Goal: Information Seeking & Learning: Learn about a topic

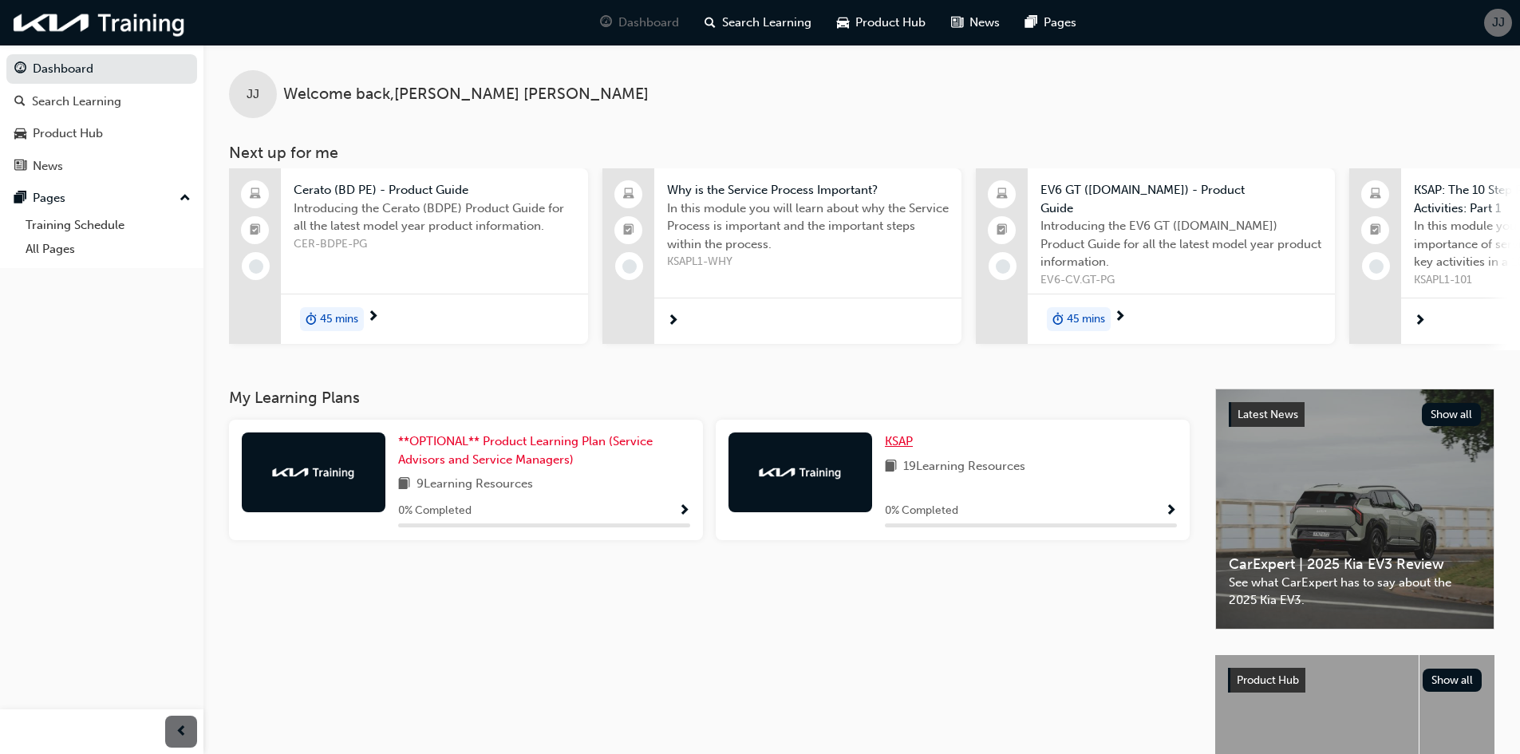
click at [894, 439] on span "KSAP" at bounding box center [899, 441] width 28 height 14
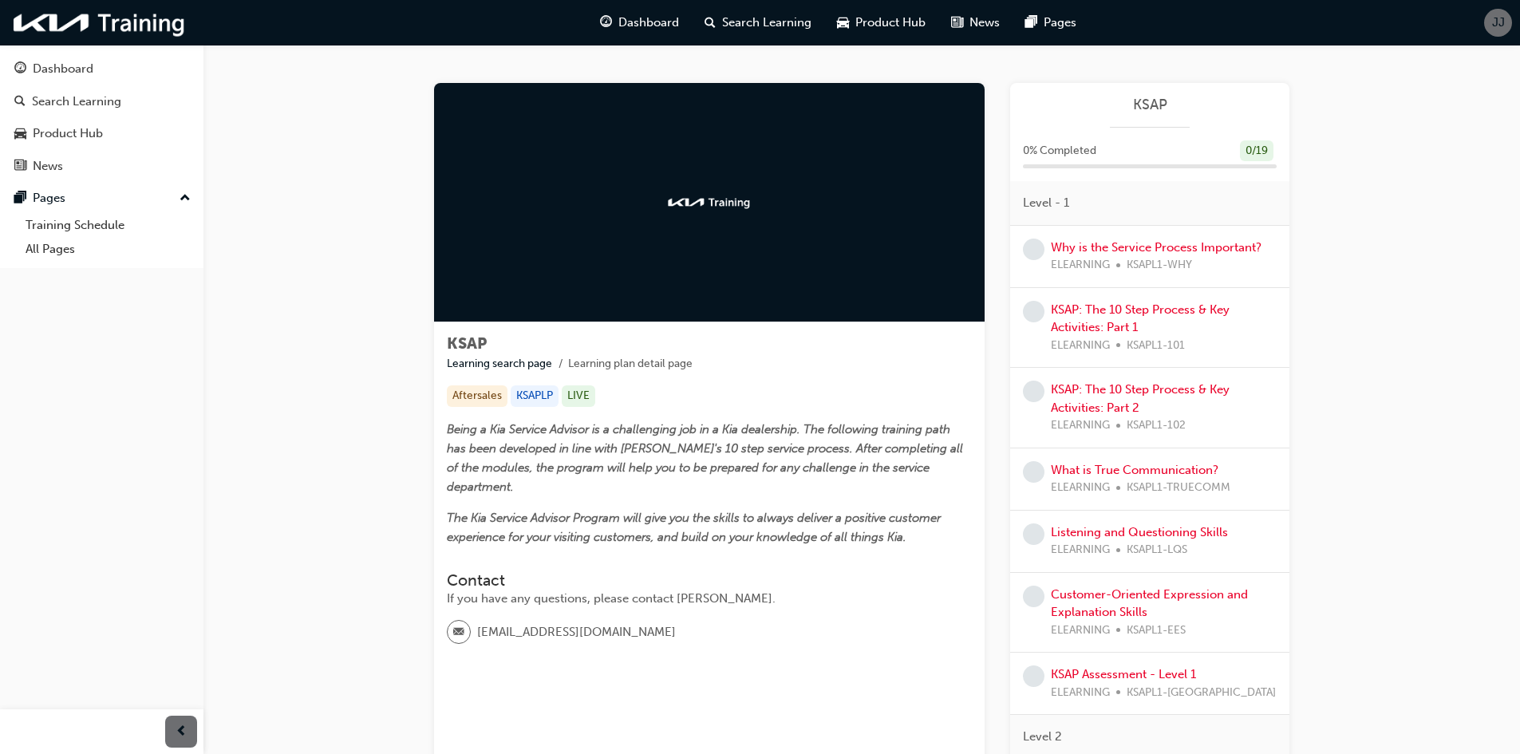
click at [1077, 230] on div "Why is the Service Process Important? ELEARNING KSAPL1-WHY" at bounding box center [1149, 257] width 279 height 62
click at [1080, 246] on link "Why is the Service Process Important?" at bounding box center [1156, 247] width 211 height 14
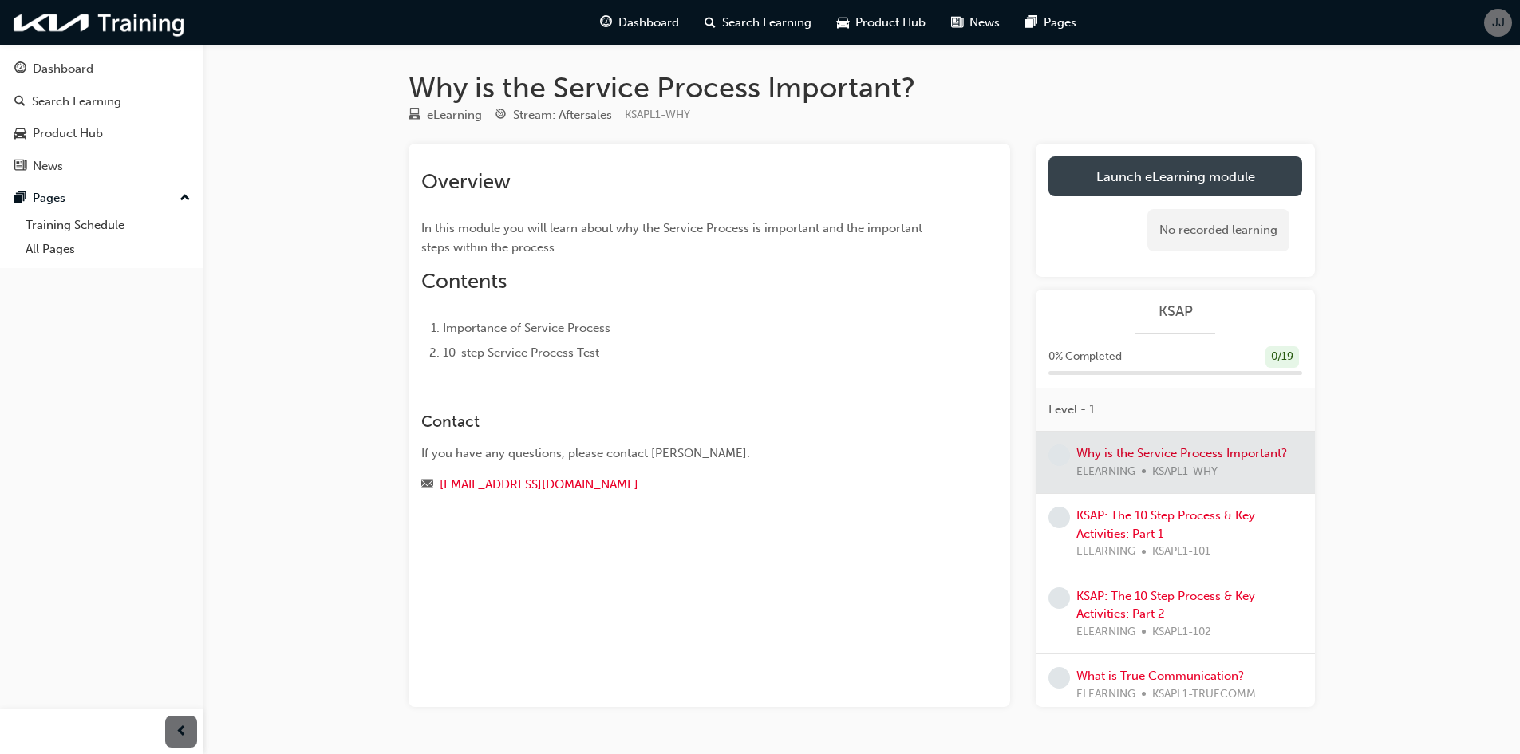
click at [1151, 178] on link "Launch eLearning module" at bounding box center [1176, 176] width 254 height 40
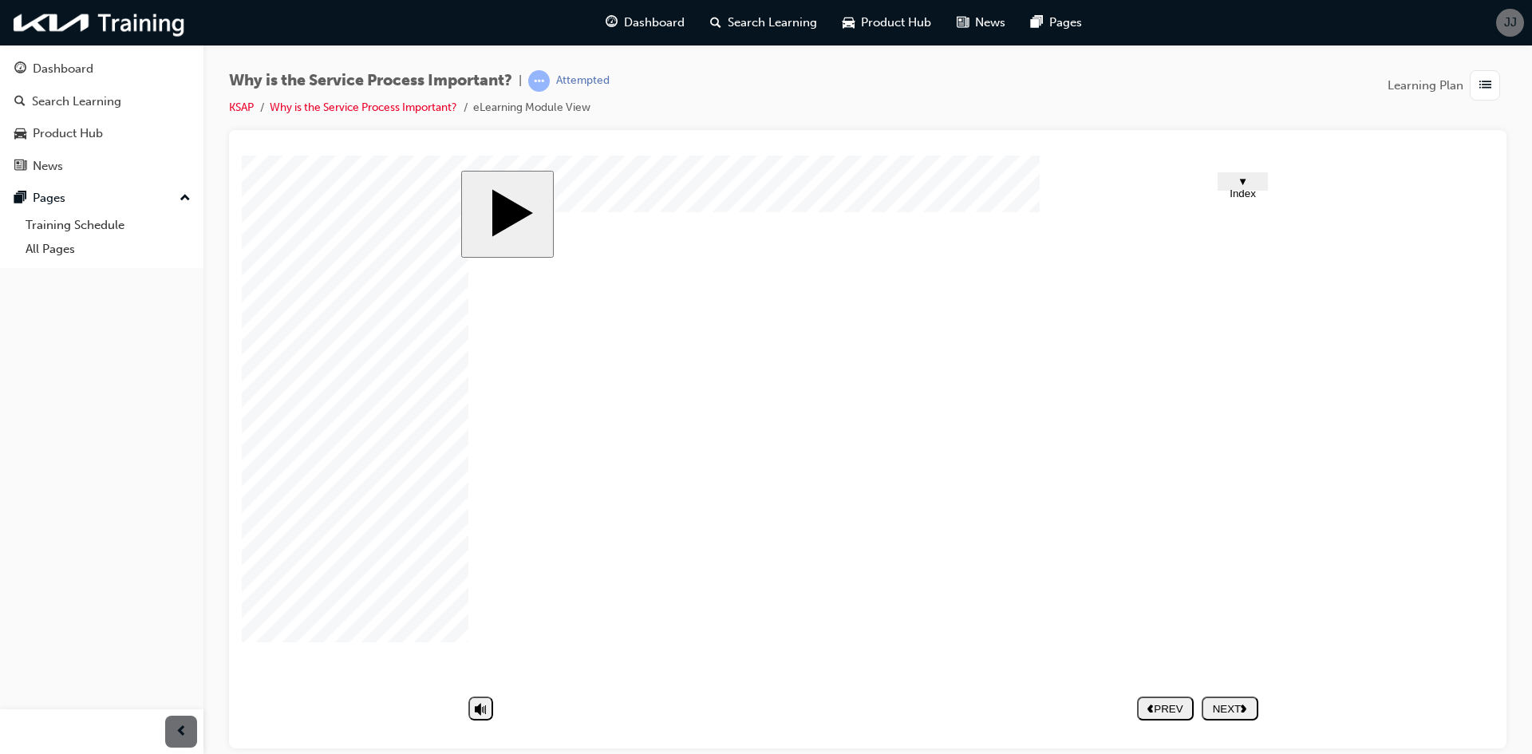
click at [1210, 705] on nav "PREV NEXT SUBMIT" at bounding box center [1197, 707] width 121 height 37
click at [1210, 705] on div "NEXT" at bounding box center [1230, 708] width 44 height 12
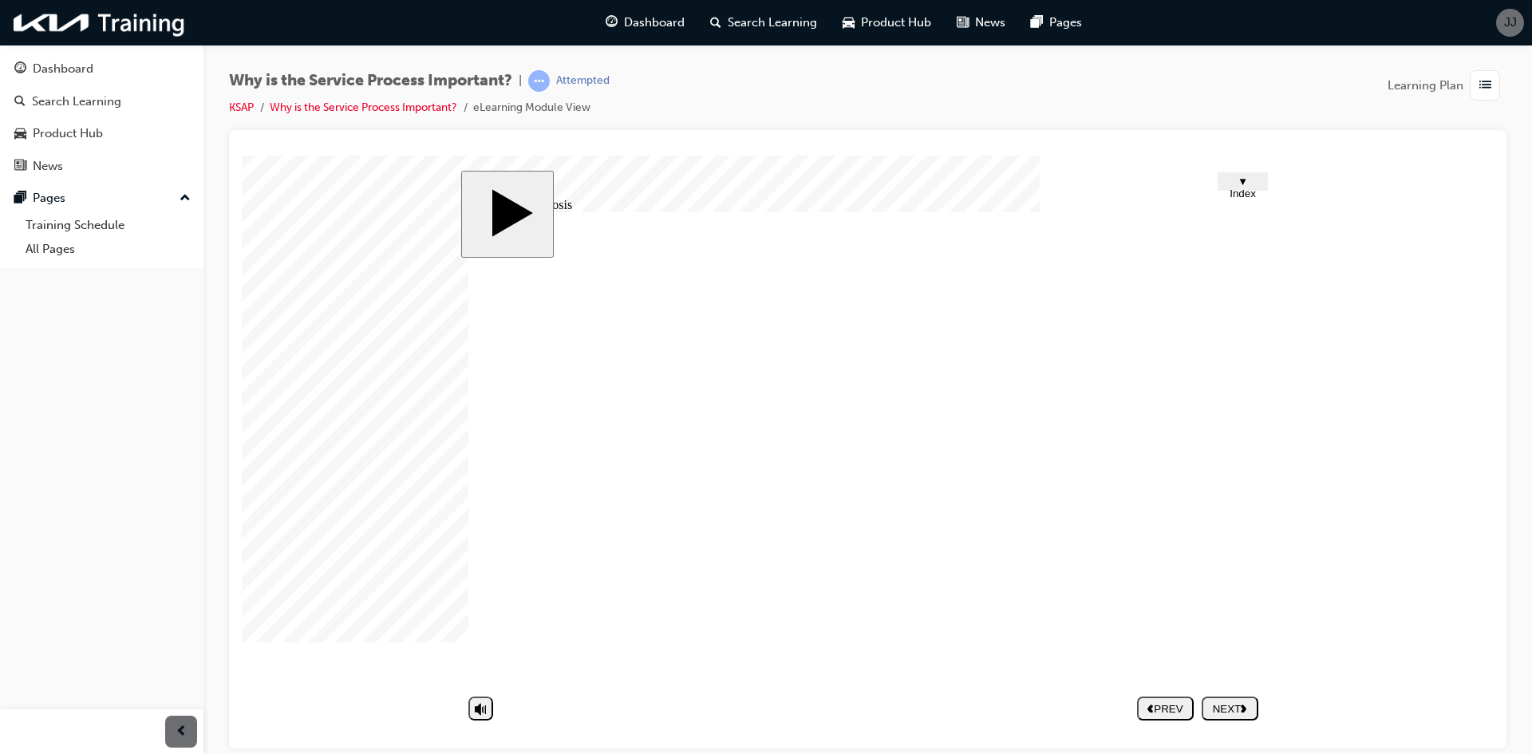
click at [242, 155] on image at bounding box center [242, 155] width 0 height 0
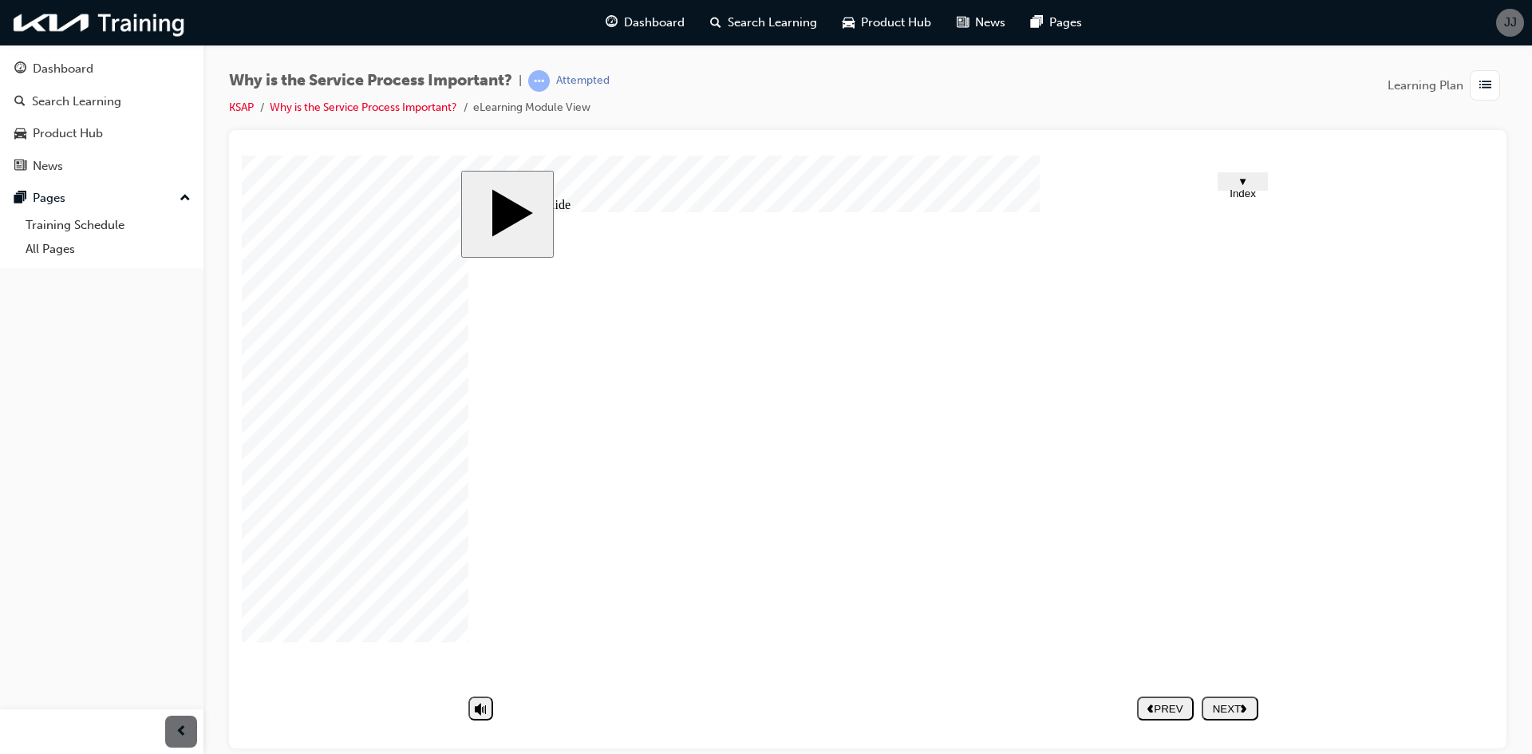
click at [242, 155] on image at bounding box center [242, 155] width 0 height 0
click at [1220, 711] on div "NEXT" at bounding box center [1230, 708] width 44 height 12
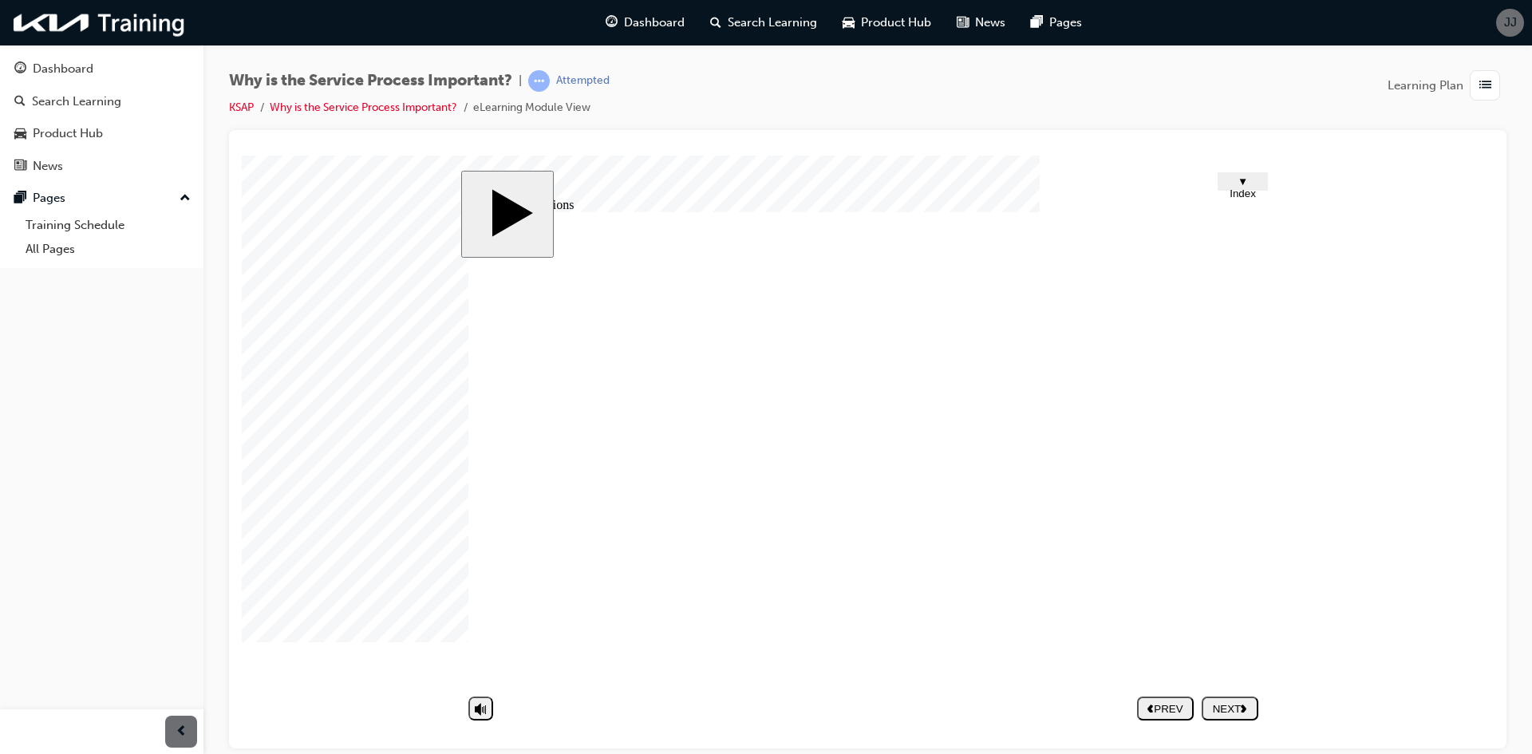
click at [1226, 709] on div "NEXT" at bounding box center [1230, 708] width 44 height 12
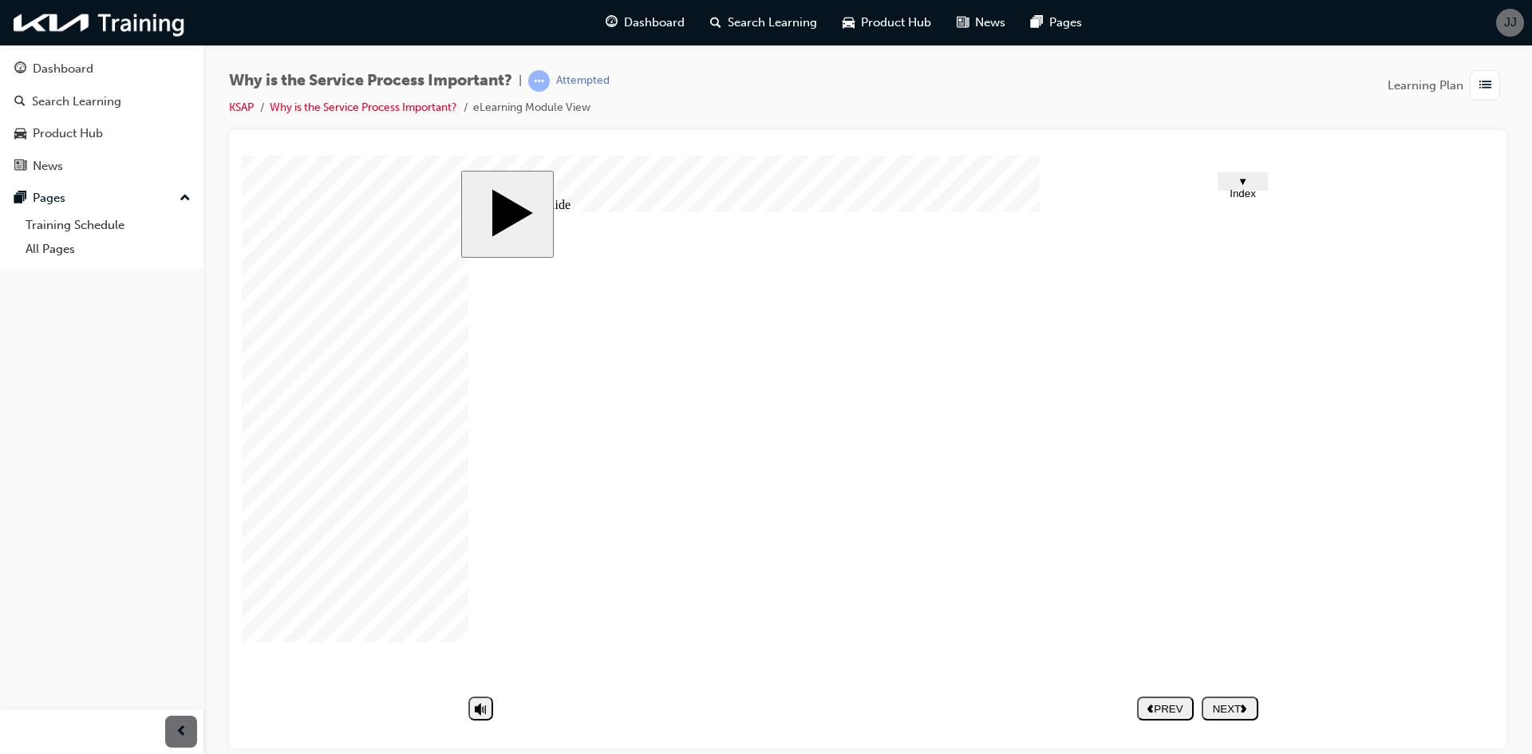
click at [1234, 709] on div "NEXT" at bounding box center [1230, 708] width 44 height 12
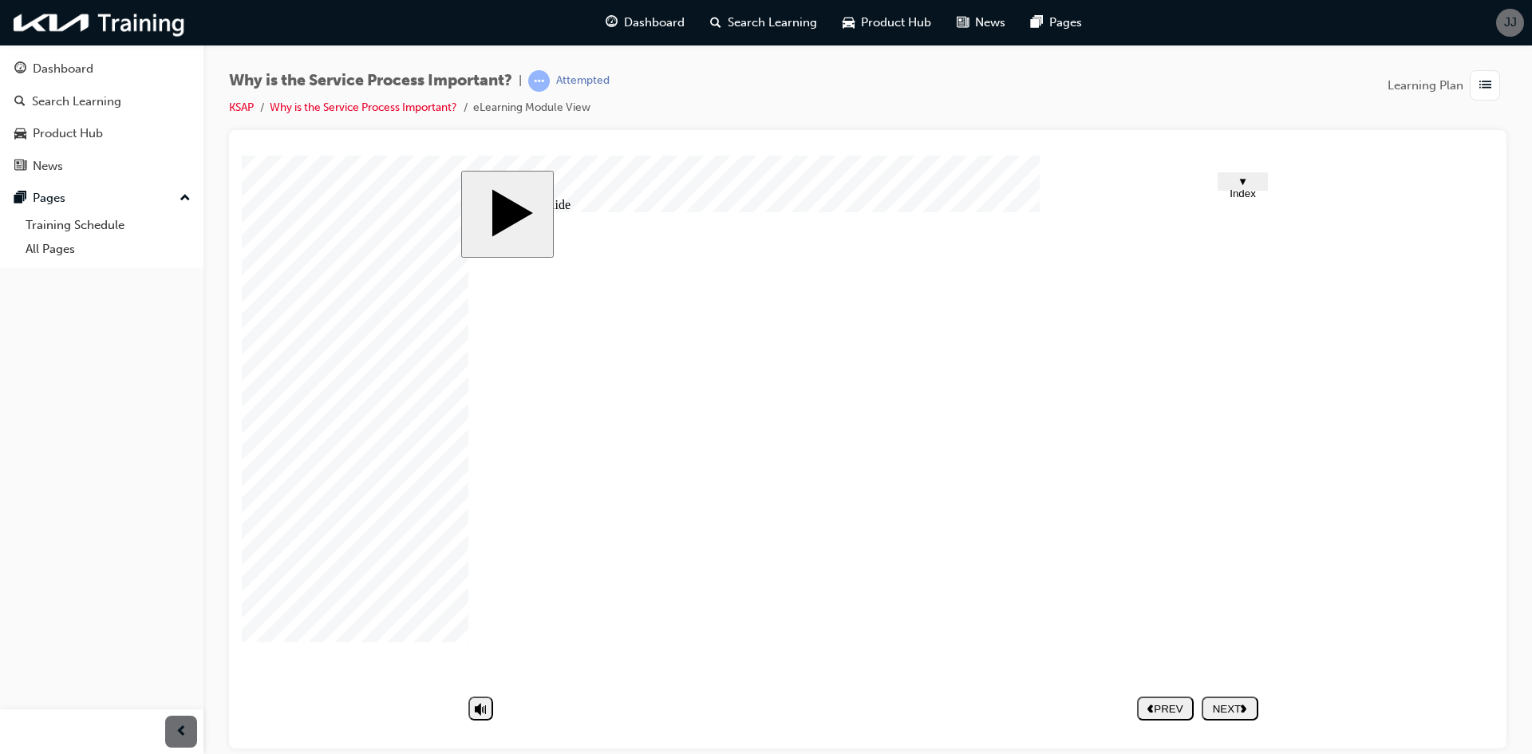
click at [1238, 708] on div "NEXT" at bounding box center [1230, 708] width 44 height 12
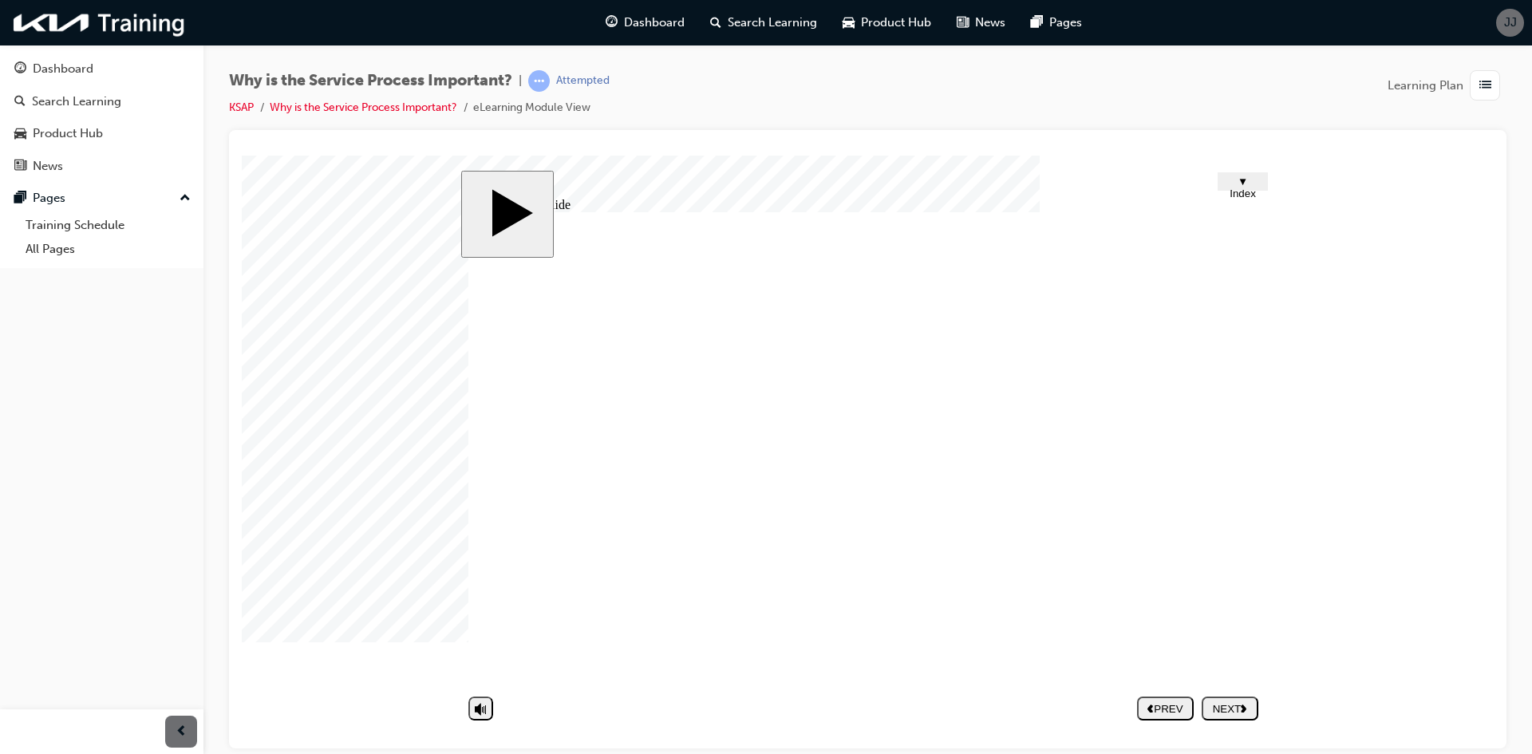
click at [1215, 716] on button "NEXT" at bounding box center [1230, 708] width 57 height 24
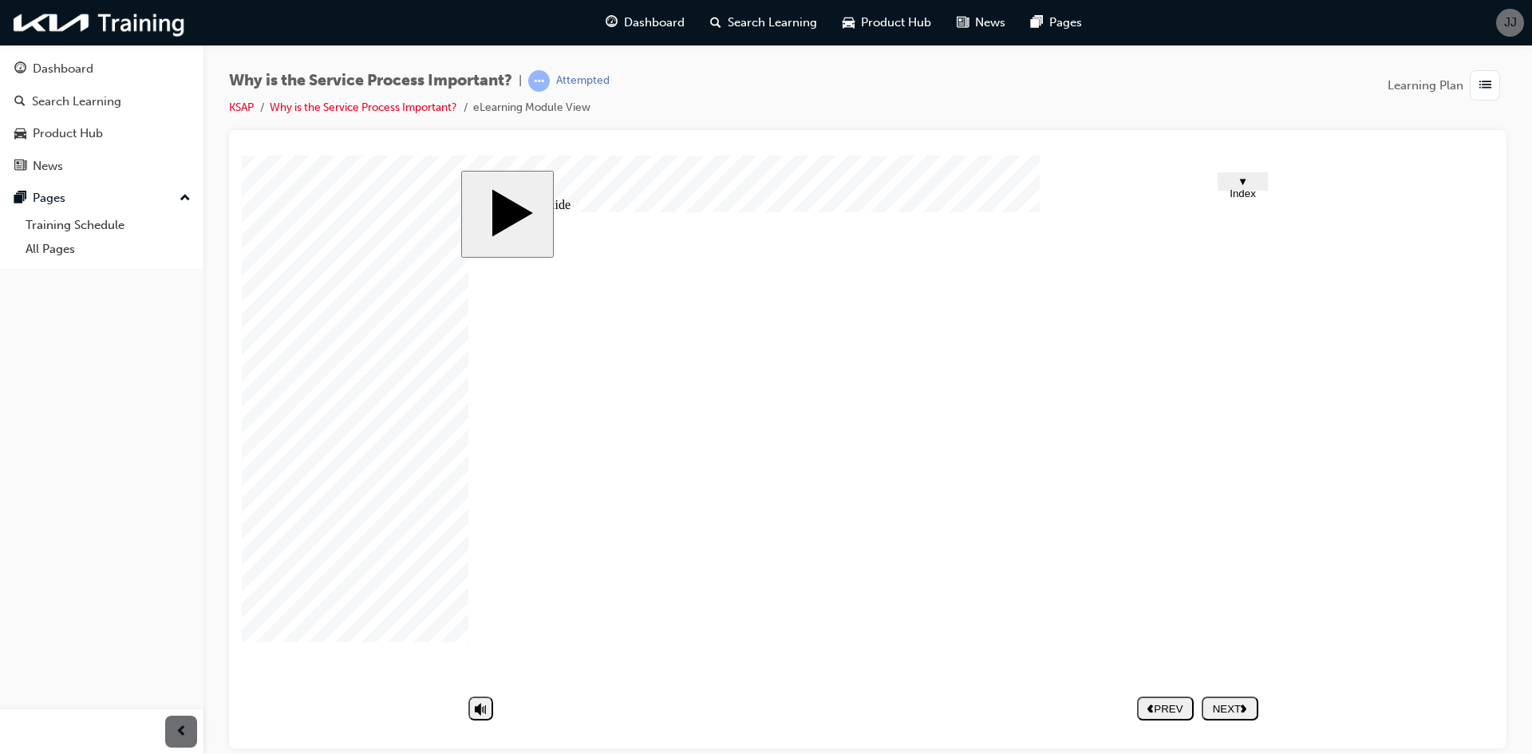
click at [1222, 717] on nav "PREV NEXT SUBMIT" at bounding box center [1197, 707] width 121 height 37
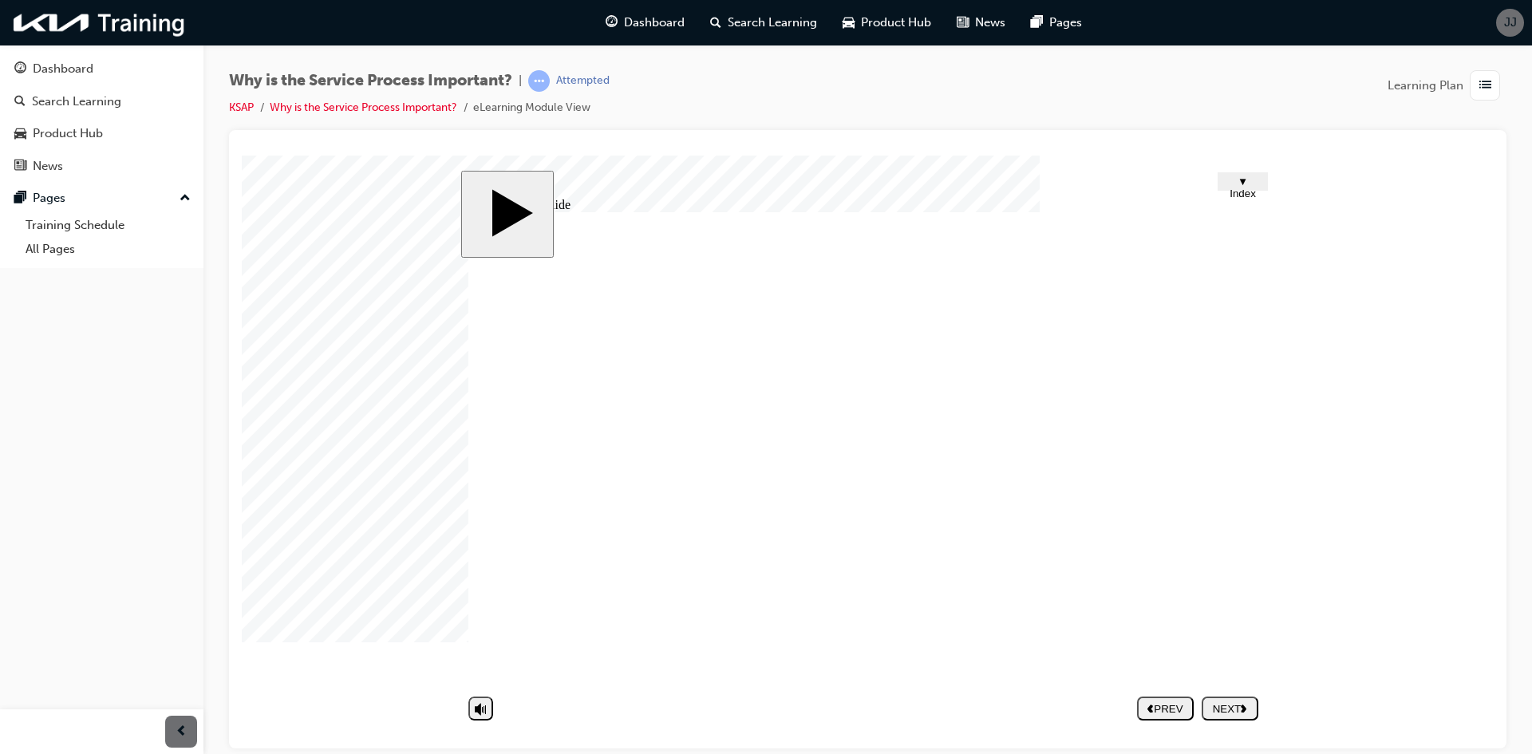
click at [1223, 711] on div "NEXT" at bounding box center [1230, 708] width 44 height 12
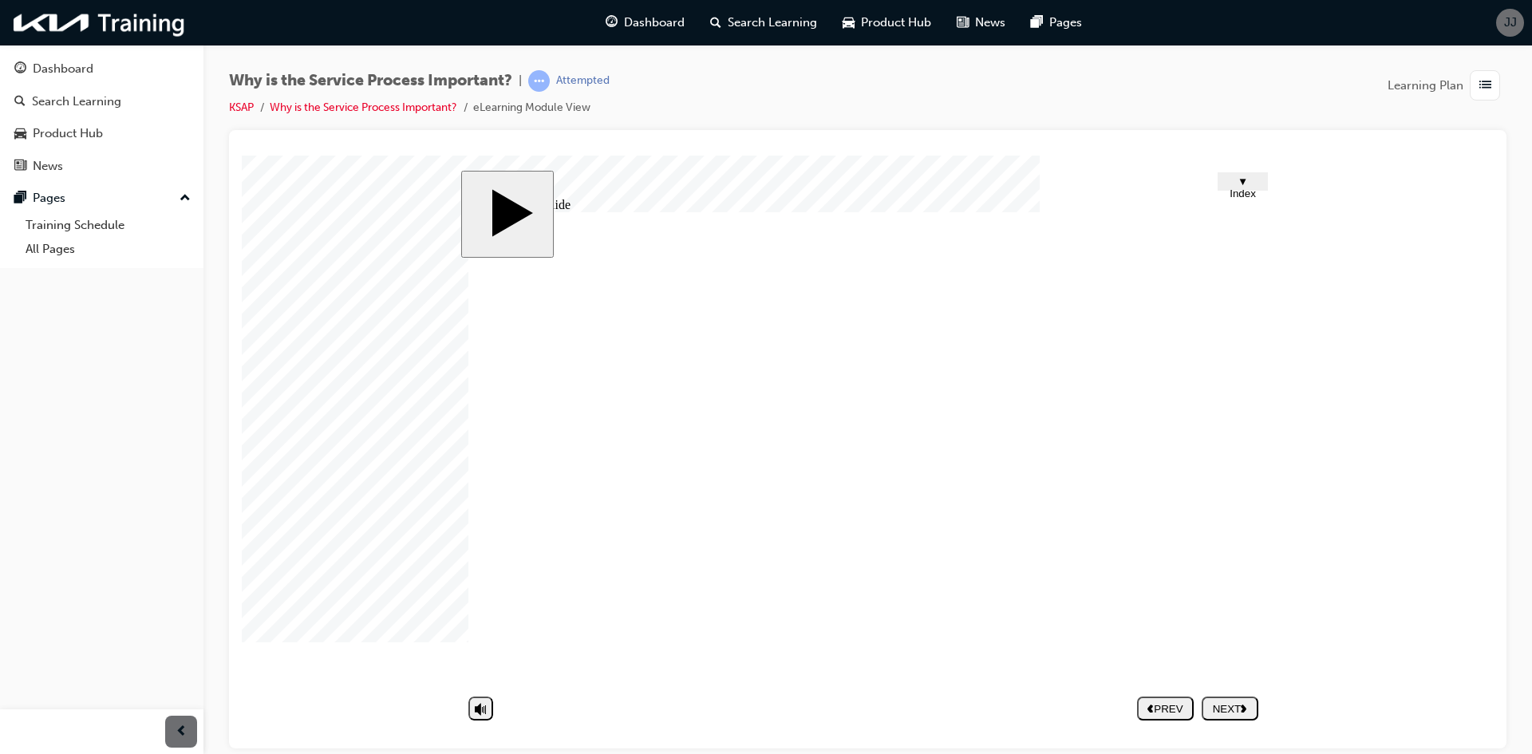
click at [1226, 705] on div "NEXT" at bounding box center [1230, 708] width 44 height 12
click at [1226, 706] on nav "PREV NEXT SUBMIT" at bounding box center [1197, 707] width 121 height 37
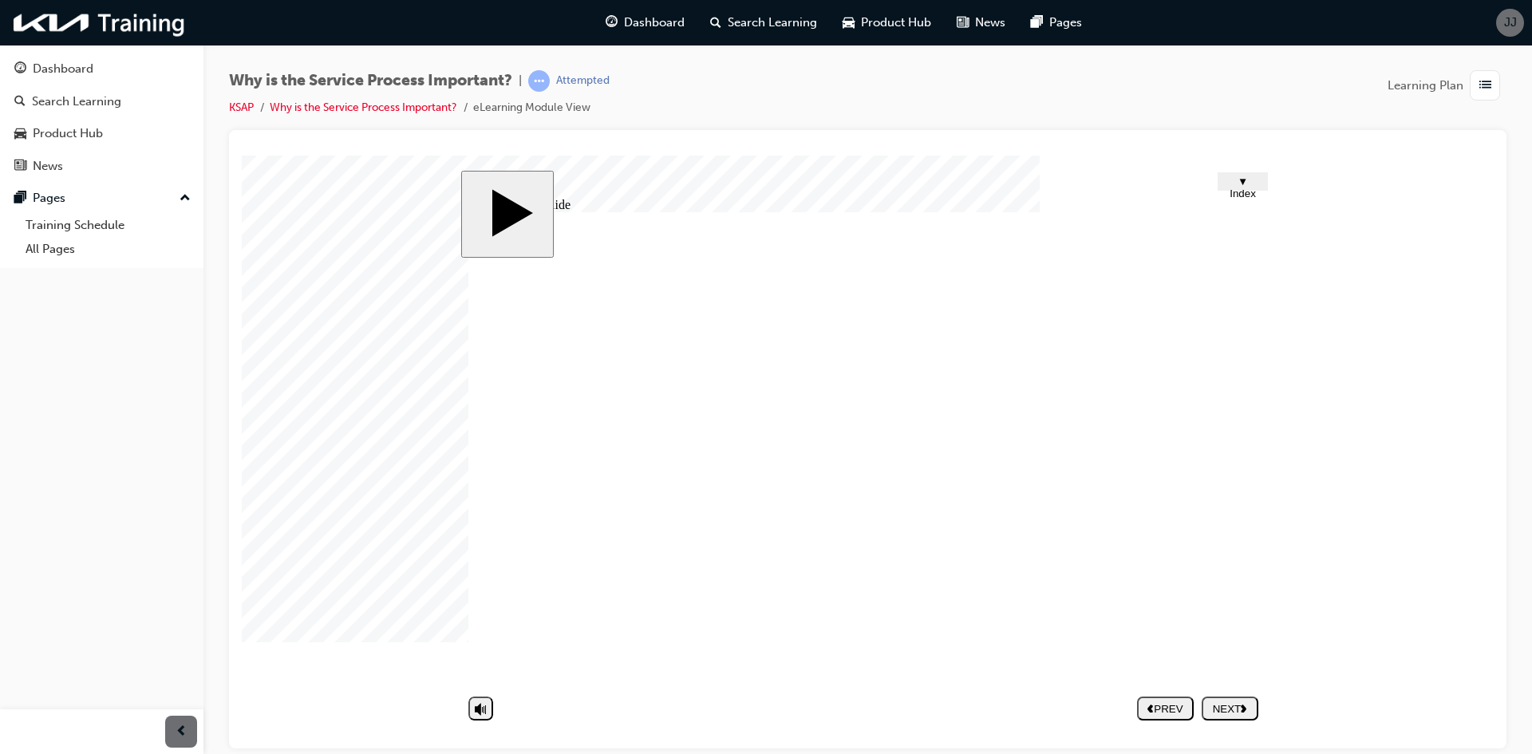
click at [1244, 714] on div "NEXT" at bounding box center [1230, 708] width 44 height 12
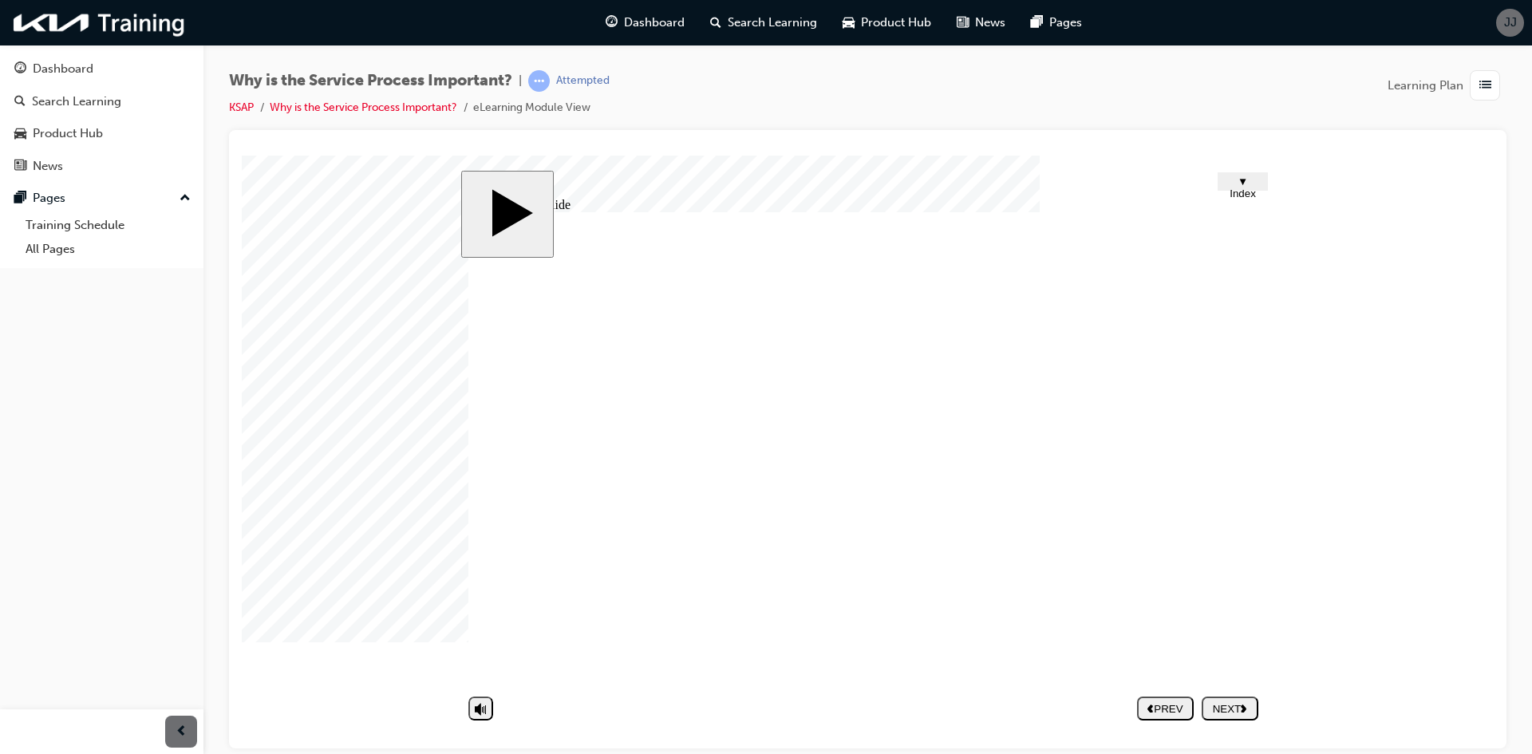
scroll to position [67, 0]
drag, startPoint x: 742, startPoint y: 531, endPoint x: 812, endPoint y: 531, distance: 70.2
drag, startPoint x: 664, startPoint y: 622, endPoint x: 1045, endPoint y: 549, distance: 387.6
drag, startPoint x: 691, startPoint y: 626, endPoint x: 1047, endPoint y: 577, distance: 359.3
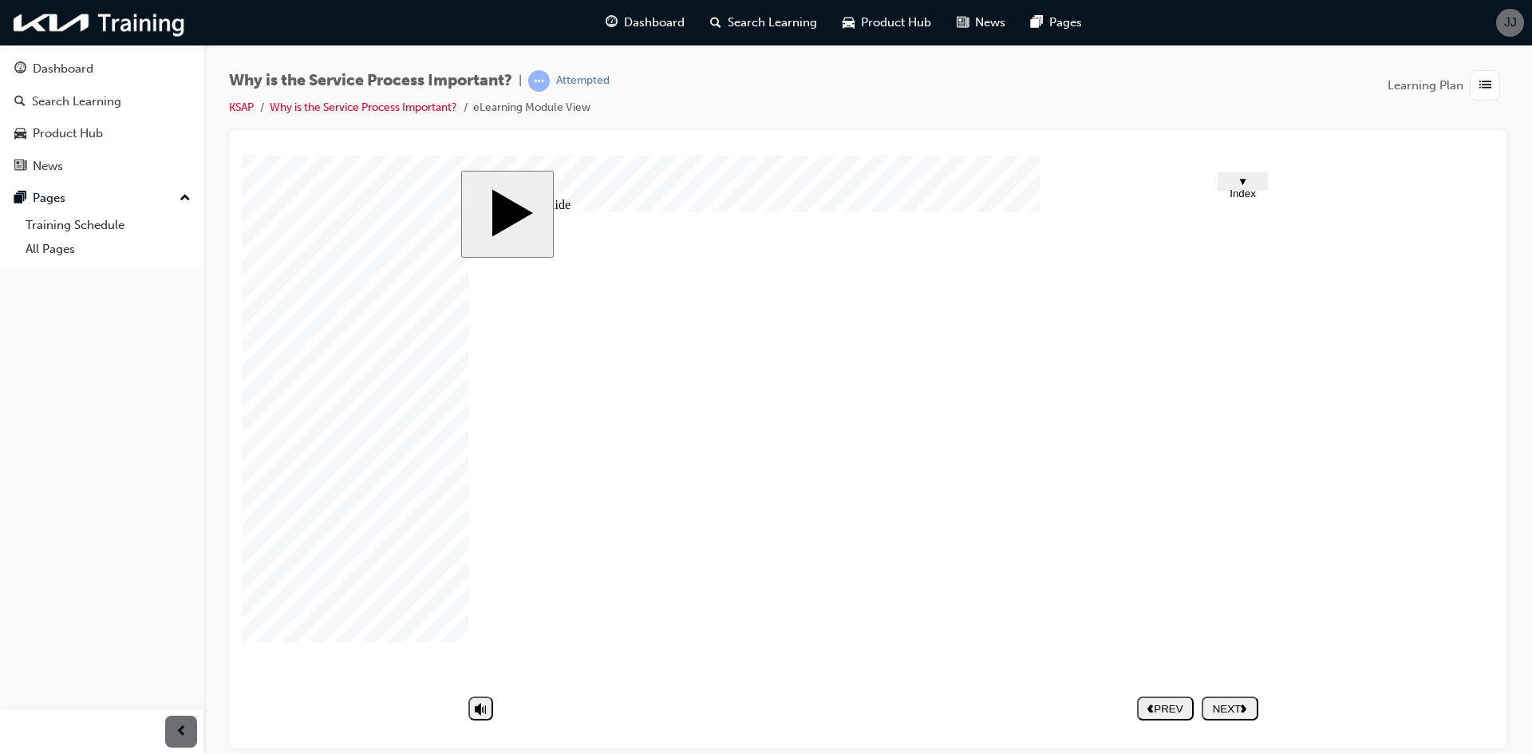
drag, startPoint x: 588, startPoint y: 618, endPoint x: 1022, endPoint y: 544, distance: 440.4
drag, startPoint x: 674, startPoint y: 595, endPoint x: 1090, endPoint y: 555, distance: 417.6
drag, startPoint x: 836, startPoint y: 532, endPoint x: 1032, endPoint y: 577, distance: 200.5
drag, startPoint x: 744, startPoint y: 612, endPoint x: 1089, endPoint y: 575, distance: 347.5
drag, startPoint x: 706, startPoint y: 613, endPoint x: 1159, endPoint y: 579, distance: 454.5
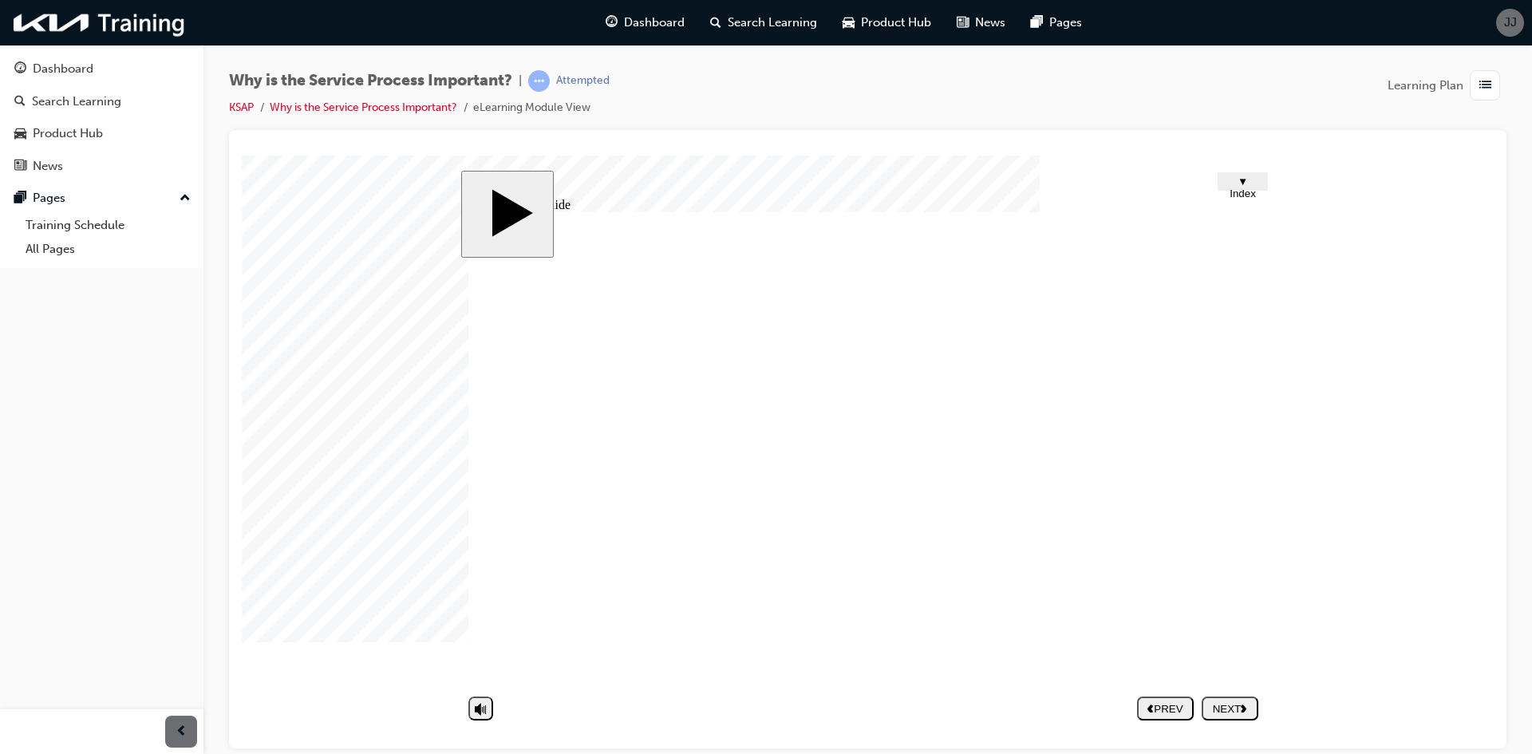
drag, startPoint x: 654, startPoint y: 644, endPoint x: 1109, endPoint y: 586, distance: 458.4
drag, startPoint x: 734, startPoint y: 654, endPoint x: 1168, endPoint y: 583, distance: 439.9
drag, startPoint x: 882, startPoint y: 598, endPoint x: 1112, endPoint y: 584, distance: 231.1
drag, startPoint x: 711, startPoint y: 650, endPoint x: 1142, endPoint y: 611, distance: 432.6
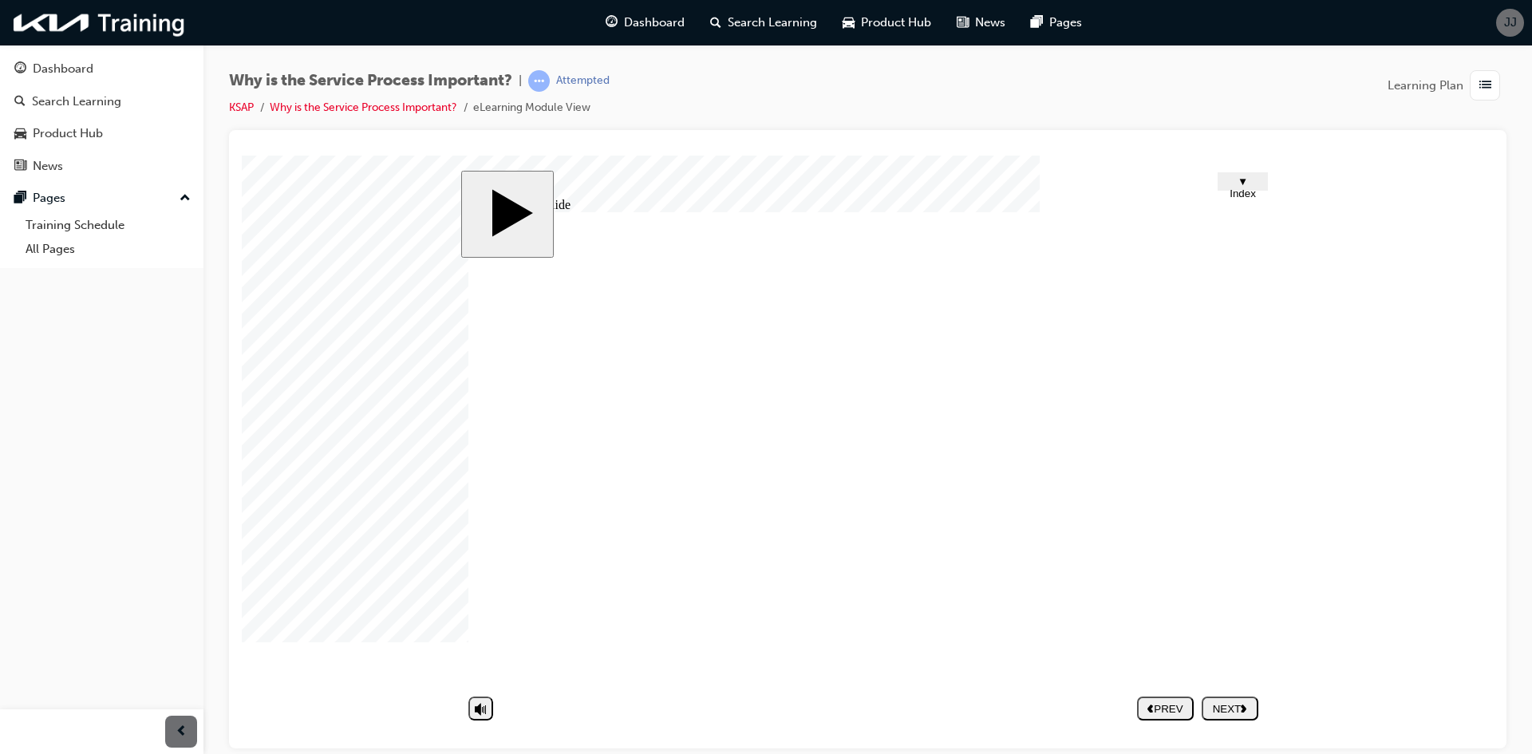
drag, startPoint x: 889, startPoint y: 620, endPoint x: 1130, endPoint y: 617, distance: 241.0
drag, startPoint x: 1119, startPoint y: 603, endPoint x: 1009, endPoint y: 632, distance: 113.0
drag, startPoint x: 867, startPoint y: 652, endPoint x: 1096, endPoint y: 610, distance: 232.7
drag, startPoint x: 926, startPoint y: 578, endPoint x: 1116, endPoint y: 634, distance: 197.2
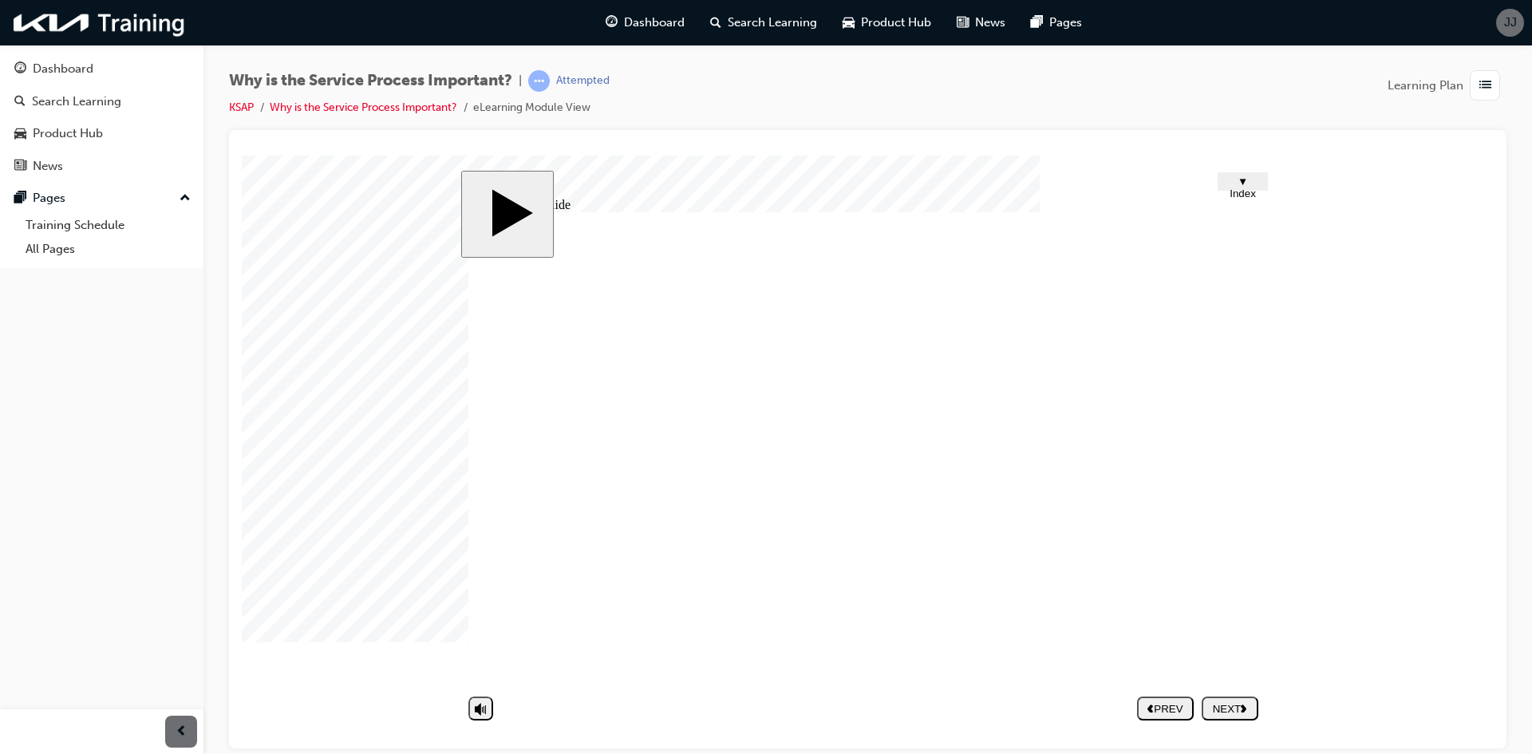
drag, startPoint x: 941, startPoint y: 543, endPoint x: 1158, endPoint y: 638, distance: 236.9
drag, startPoint x: 896, startPoint y: 533, endPoint x: 1139, endPoint y: 644, distance: 267.5
drag, startPoint x: 816, startPoint y: 566, endPoint x: 1033, endPoint y: 638, distance: 228.9
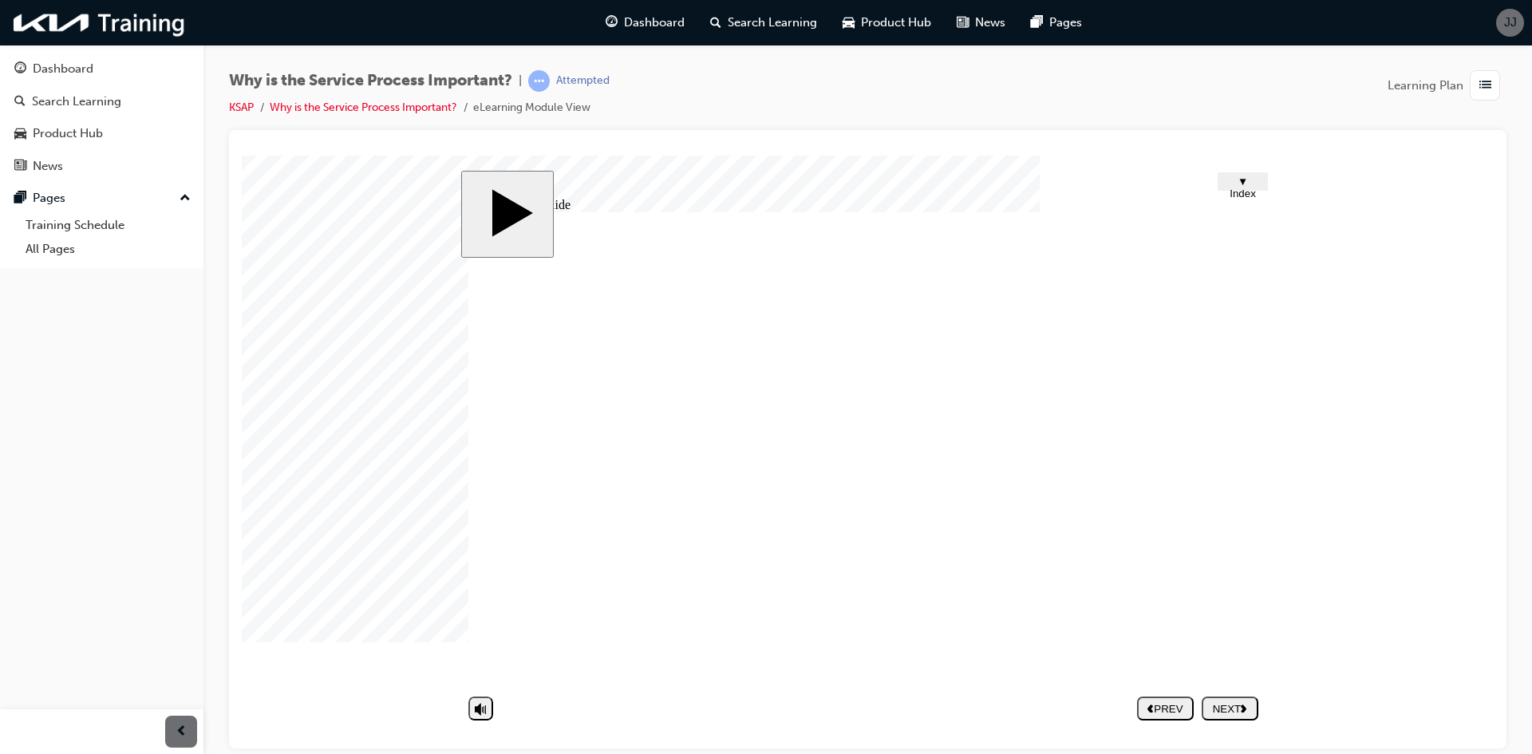
drag, startPoint x: 879, startPoint y: 624, endPoint x: 1101, endPoint y: 638, distance: 222.3
drag, startPoint x: 718, startPoint y: 654, endPoint x: 1149, endPoint y: 639, distance: 431.1
drag, startPoint x: 715, startPoint y: 625, endPoint x: 1123, endPoint y: 647, distance: 408.4
drag, startPoint x: 695, startPoint y: 565, endPoint x: 1130, endPoint y: 635, distance: 440.5
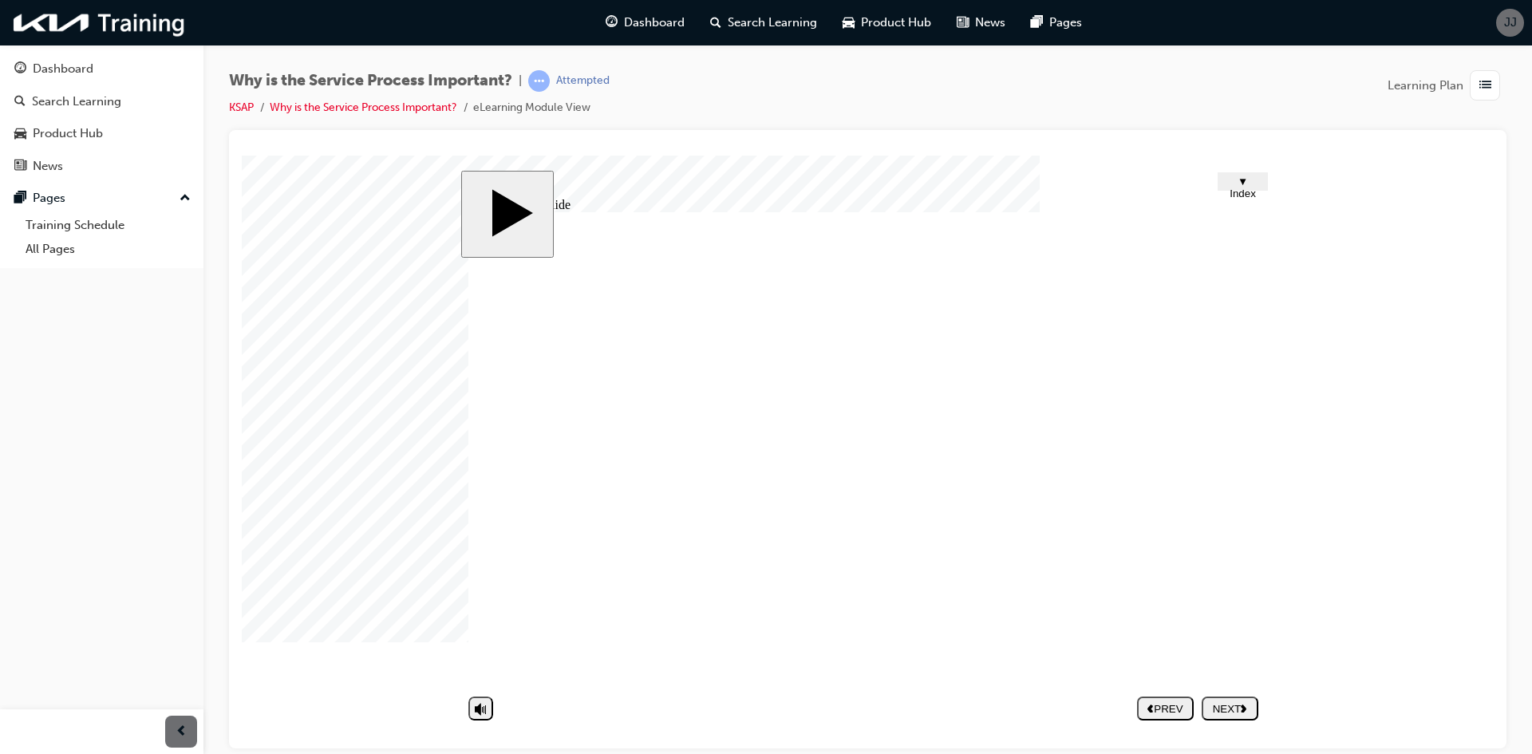
drag, startPoint x: 680, startPoint y: 535, endPoint x: 1116, endPoint y: 633, distance: 446.6
click at [1242, 705] on use "next" at bounding box center [1244, 709] width 6 height 8
drag, startPoint x: 859, startPoint y: 535, endPoint x: 1092, endPoint y: 585, distance: 238.2
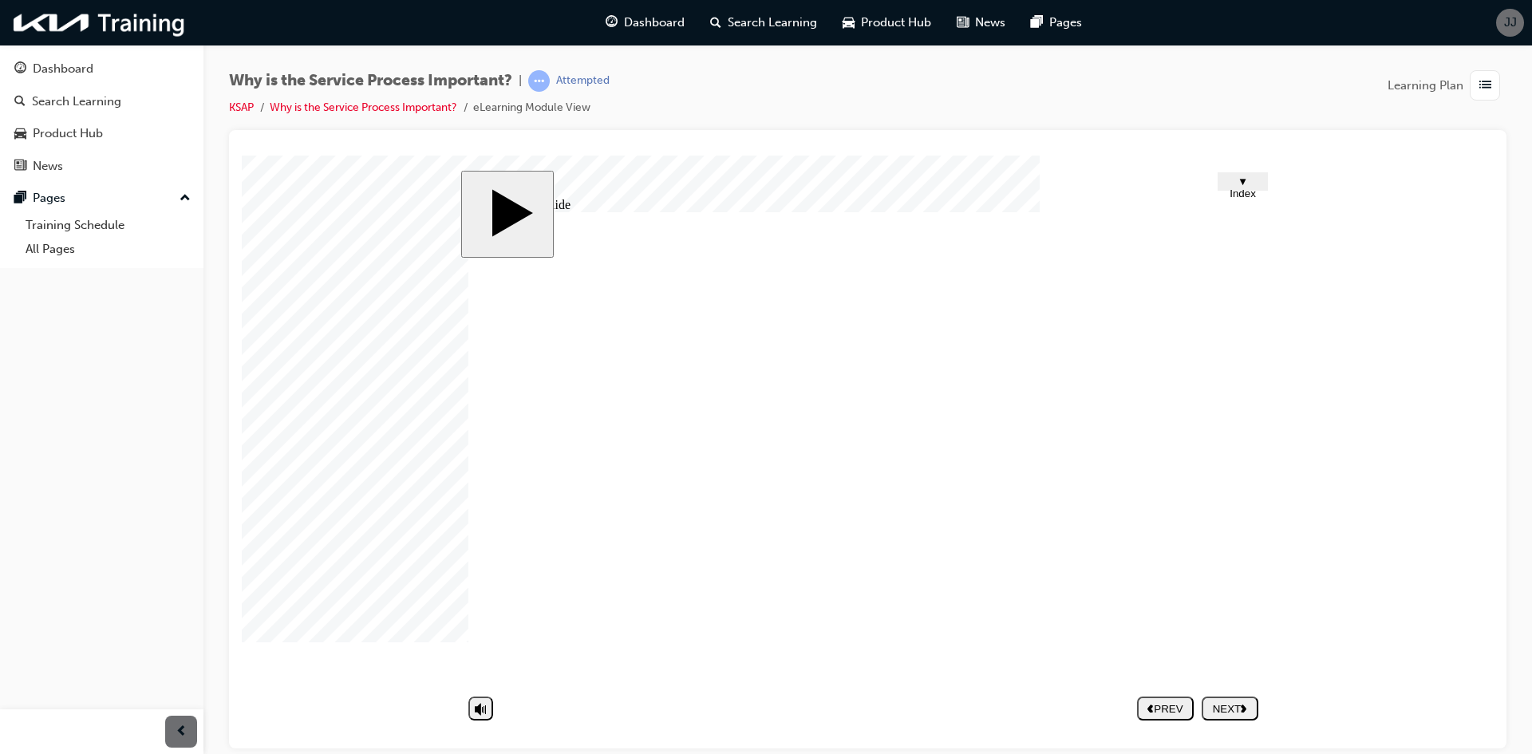
drag, startPoint x: 887, startPoint y: 539, endPoint x: 1104, endPoint y: 588, distance: 222.6
drag, startPoint x: 909, startPoint y: 571, endPoint x: 1120, endPoint y: 609, distance: 214.9
drag, startPoint x: 925, startPoint y: 595, endPoint x: 1081, endPoint y: 604, distance: 156.6
drag, startPoint x: 950, startPoint y: 615, endPoint x: 1069, endPoint y: 575, distance: 126.2
